Goal: Navigation & Orientation: Find specific page/section

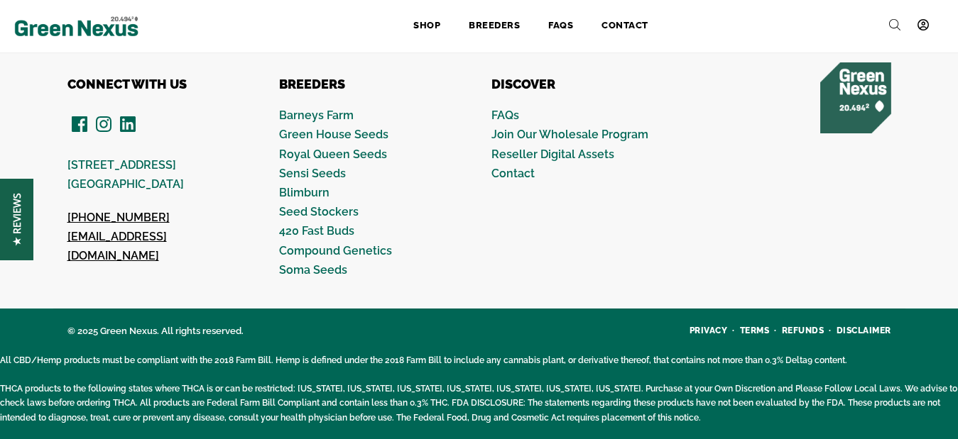
scroll to position [1711, 0]
drag, startPoint x: 189, startPoint y: 183, endPoint x: 62, endPoint y: 167, distance: 127.4
click at [62, 167] on div "CONNECT WITH US [STREET_ADDRESS] [PHONE_NUMBER] [EMAIL_ADDRESS][DOMAIN_NAME]" at bounding box center [149, 179] width 212 height 204
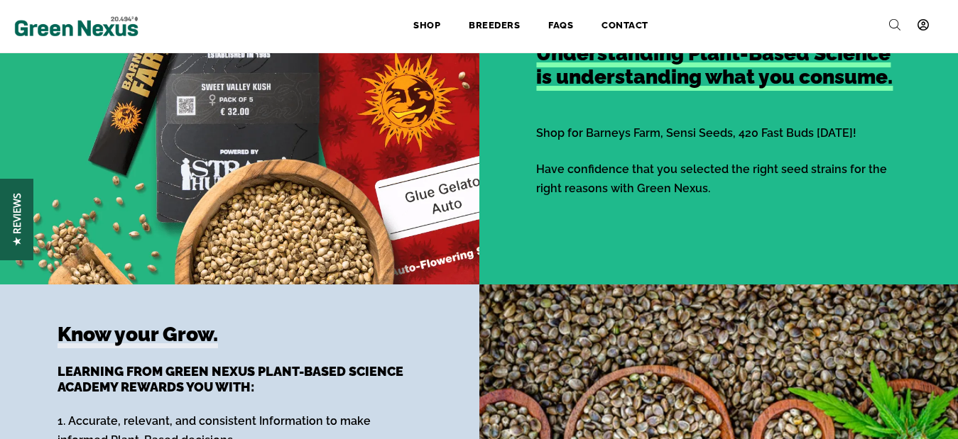
scroll to position [639, 0]
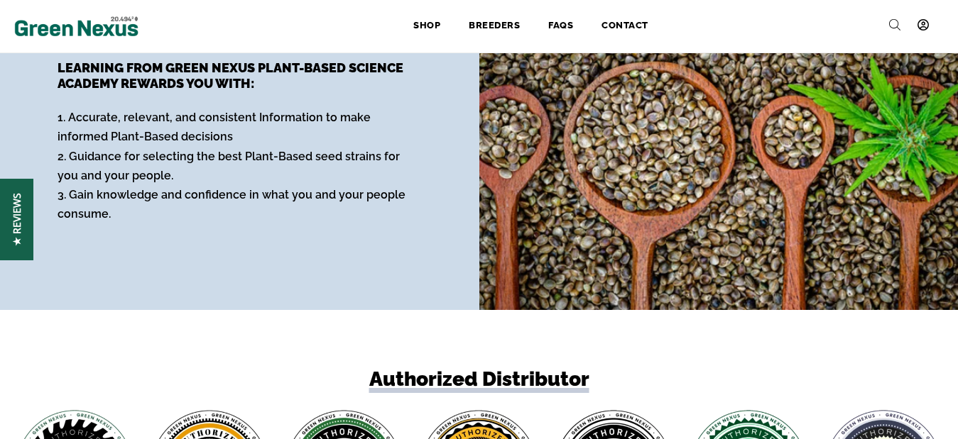
click at [344, 252] on div "Know your Grow. Learning from Green Nexus Plant-Based Science Academy Rewards y…" at bounding box center [239, 145] width 479 height 253
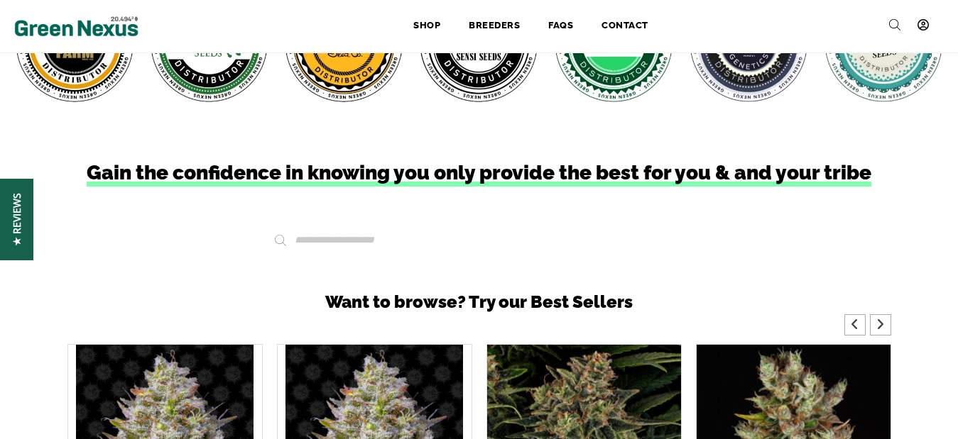
scroll to position [1711, 0]
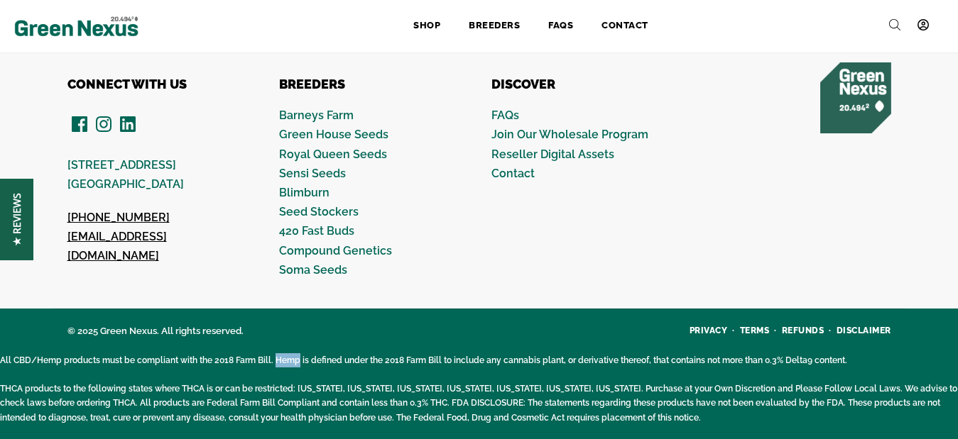
copy p "Hemp"
drag, startPoint x: 275, startPoint y: 360, endPoint x: 297, endPoint y: 367, distance: 22.5
click at [297, 367] on p "All CBD/Hemp products must be compliant with the 2018 Farm Bill. Hemp is define…" at bounding box center [479, 361] width 958 height 14
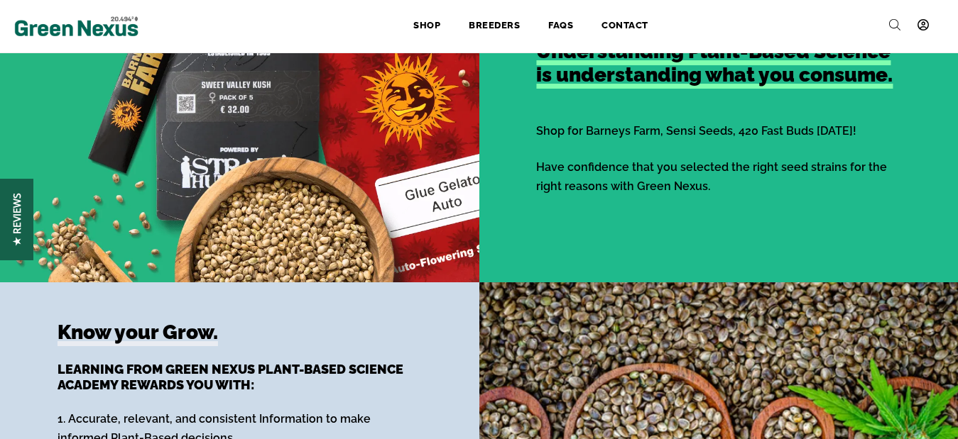
scroll to position [362, 0]
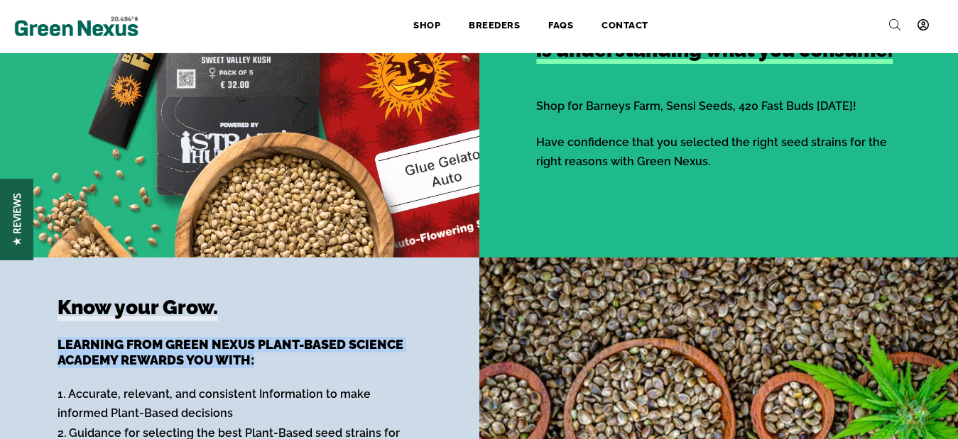
drag, startPoint x: 53, startPoint y: 343, endPoint x: 264, endPoint y: 358, distance: 212.1
click at [264, 358] on h4 "Learning from Green Nexus Plant-Based Science Academy Rewards you with:" at bounding box center [240, 352] width 364 height 31
copy h4 "Learning from Green Nexus Plant-Based Science Academy Rewards you with:"
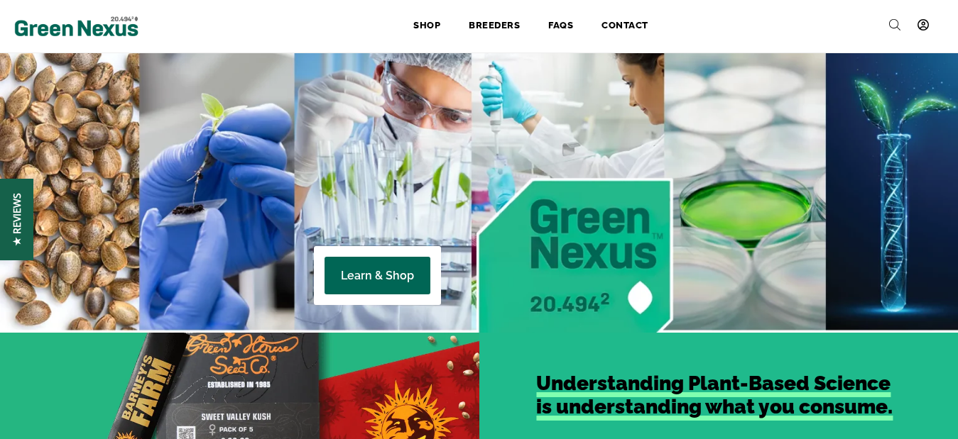
scroll to position [0, 0]
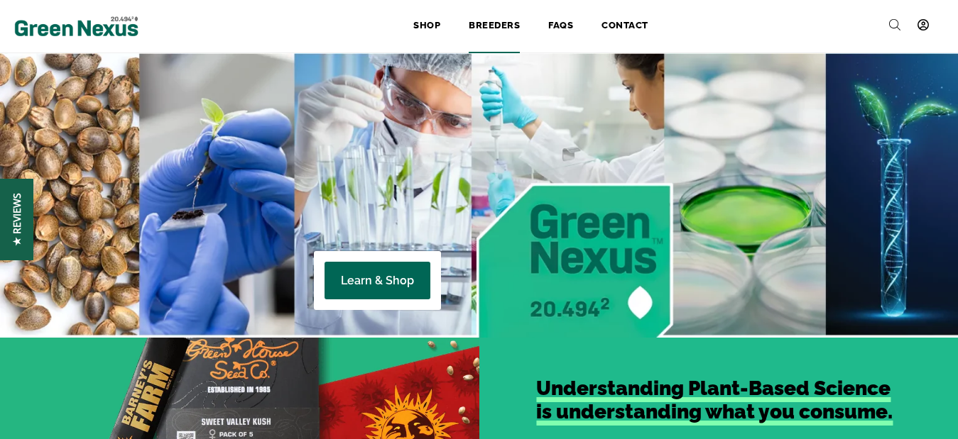
click at [484, 29] on link "Breeders" at bounding box center [494, 26] width 80 height 31
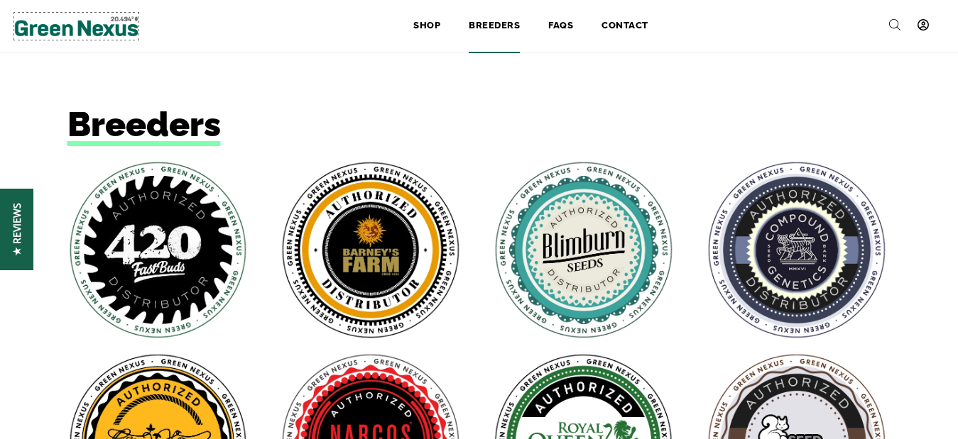
click at [121, 30] on img at bounding box center [76, 26] width 124 height 27
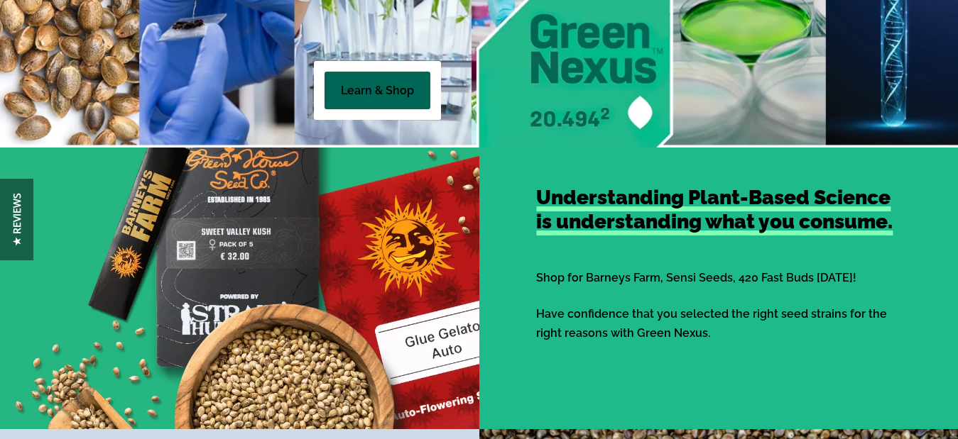
scroll to position [190, 0]
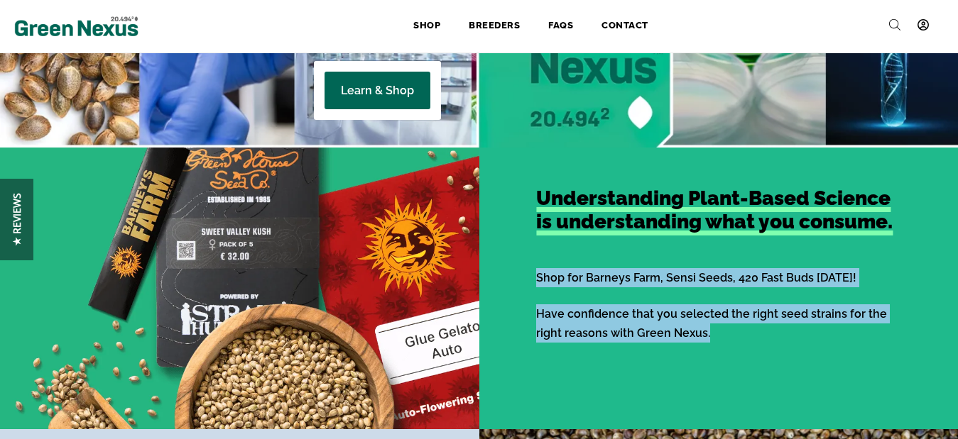
copy div "Shop for Barneys Farm, Sensi Seeds, 420 Fast Buds [DATE]! Have confidence that …"
drag, startPoint x: 533, startPoint y: 280, endPoint x: 691, endPoint y: 346, distance: 171.5
click at [691, 346] on div "Understanding Plant-Based Science is understanding what you consume. Shop for B…" at bounding box center [718, 289] width 479 height 205
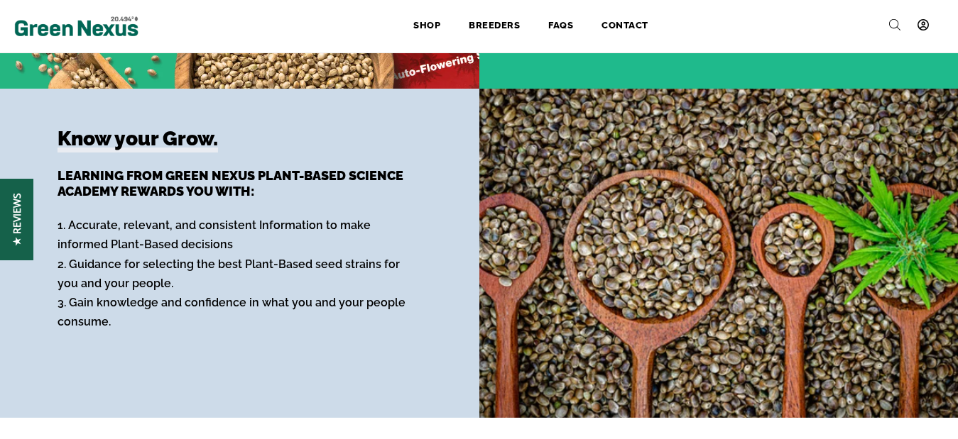
scroll to position [545, 0]
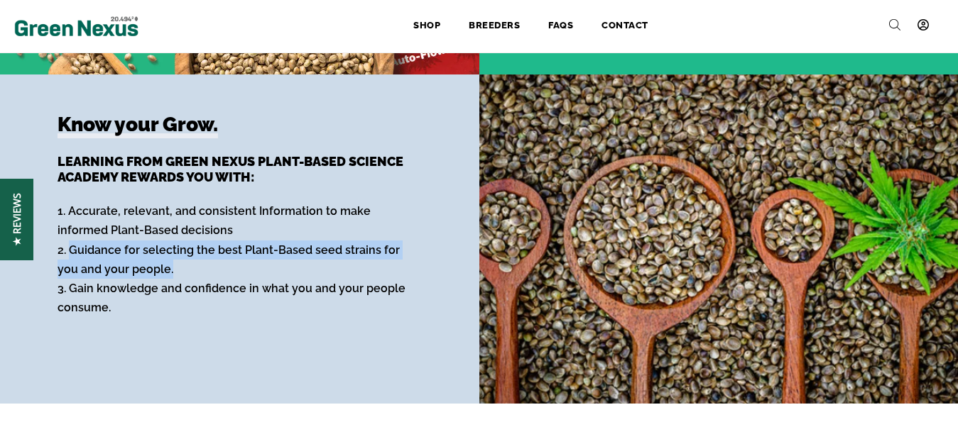
copy p "Guidance for selecting the best Plant-Based seed strains for you and your peopl…"
drag, startPoint x: 102, startPoint y: 257, endPoint x: 142, endPoint y: 273, distance: 43.4
click at [142, 273] on p "1. Accurate, relevant, and consistent Information to make informed Plant-Based …" at bounding box center [240, 260] width 364 height 116
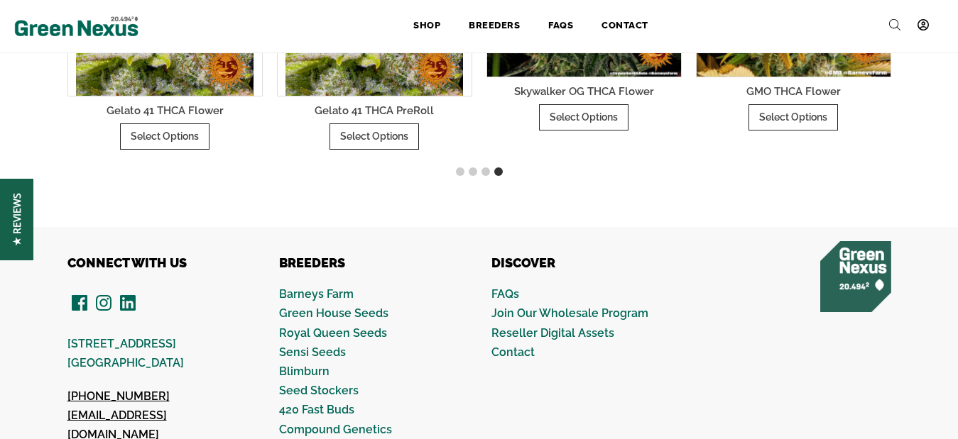
scroll to position [1553, 0]
